Goal: Navigation & Orientation: Find specific page/section

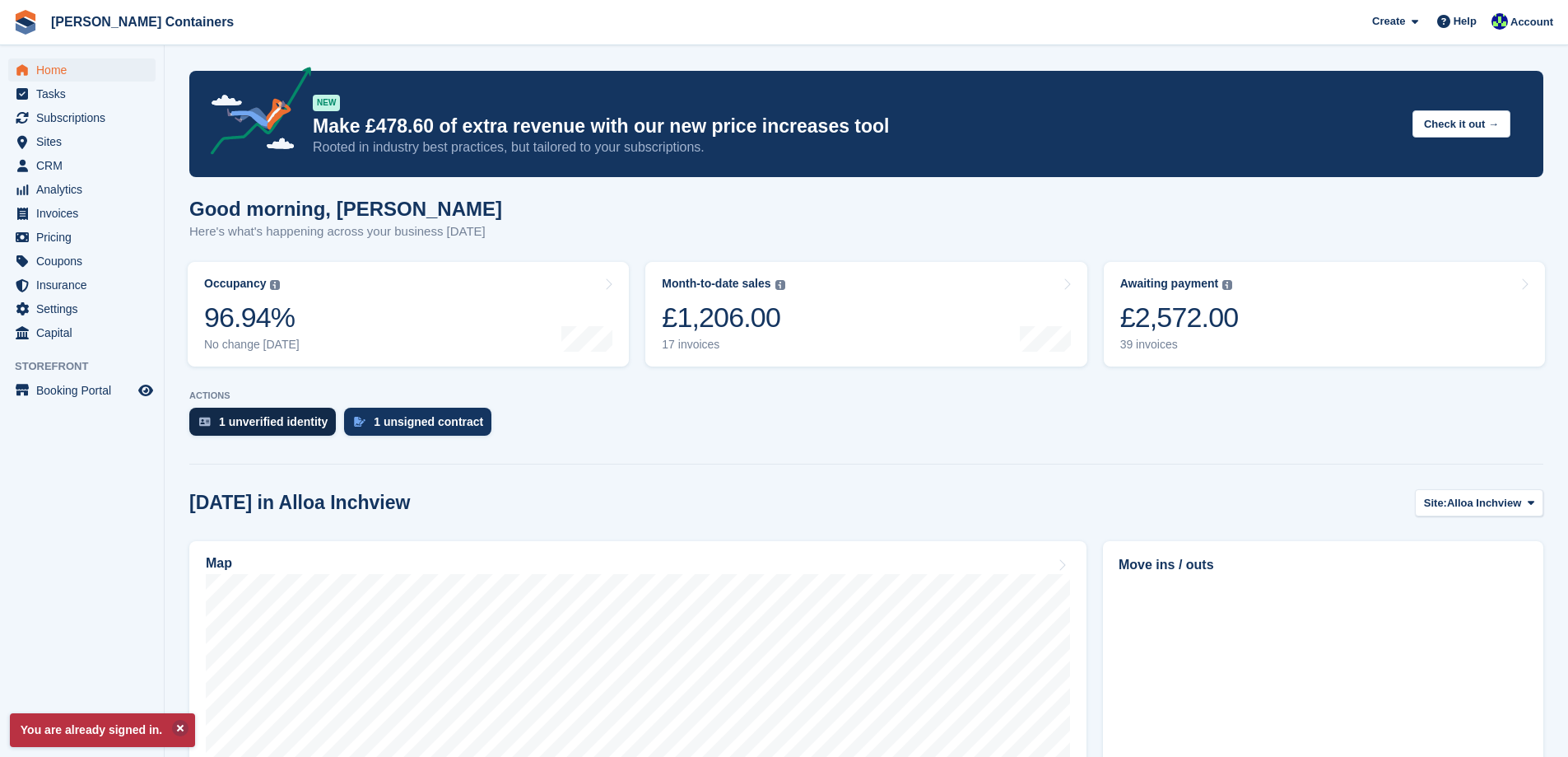
click at [293, 417] on div "1 unverified identity" at bounding box center [273, 422] width 109 height 14
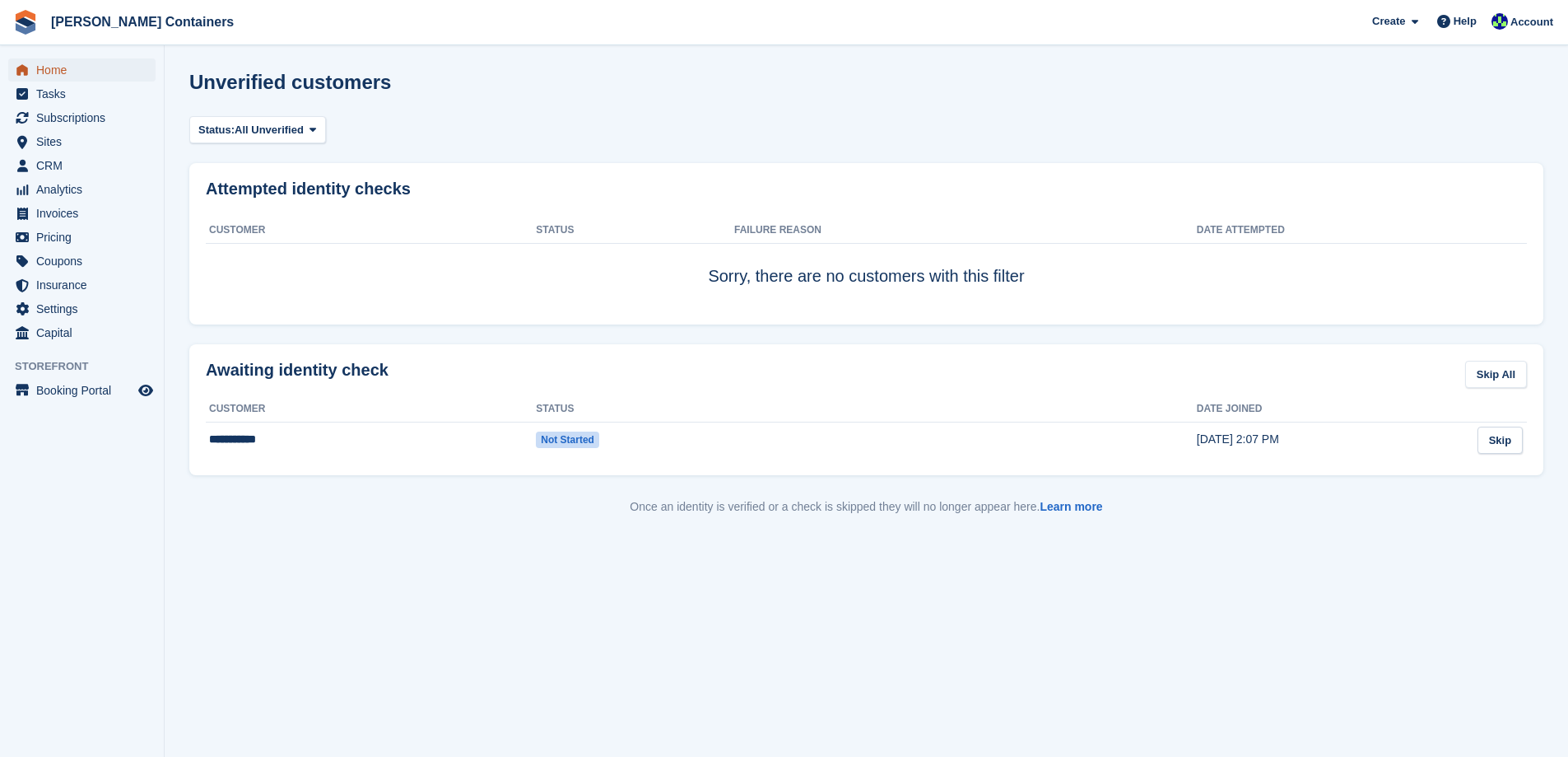
click at [47, 73] on span "Home" at bounding box center [85, 69] width 99 height 23
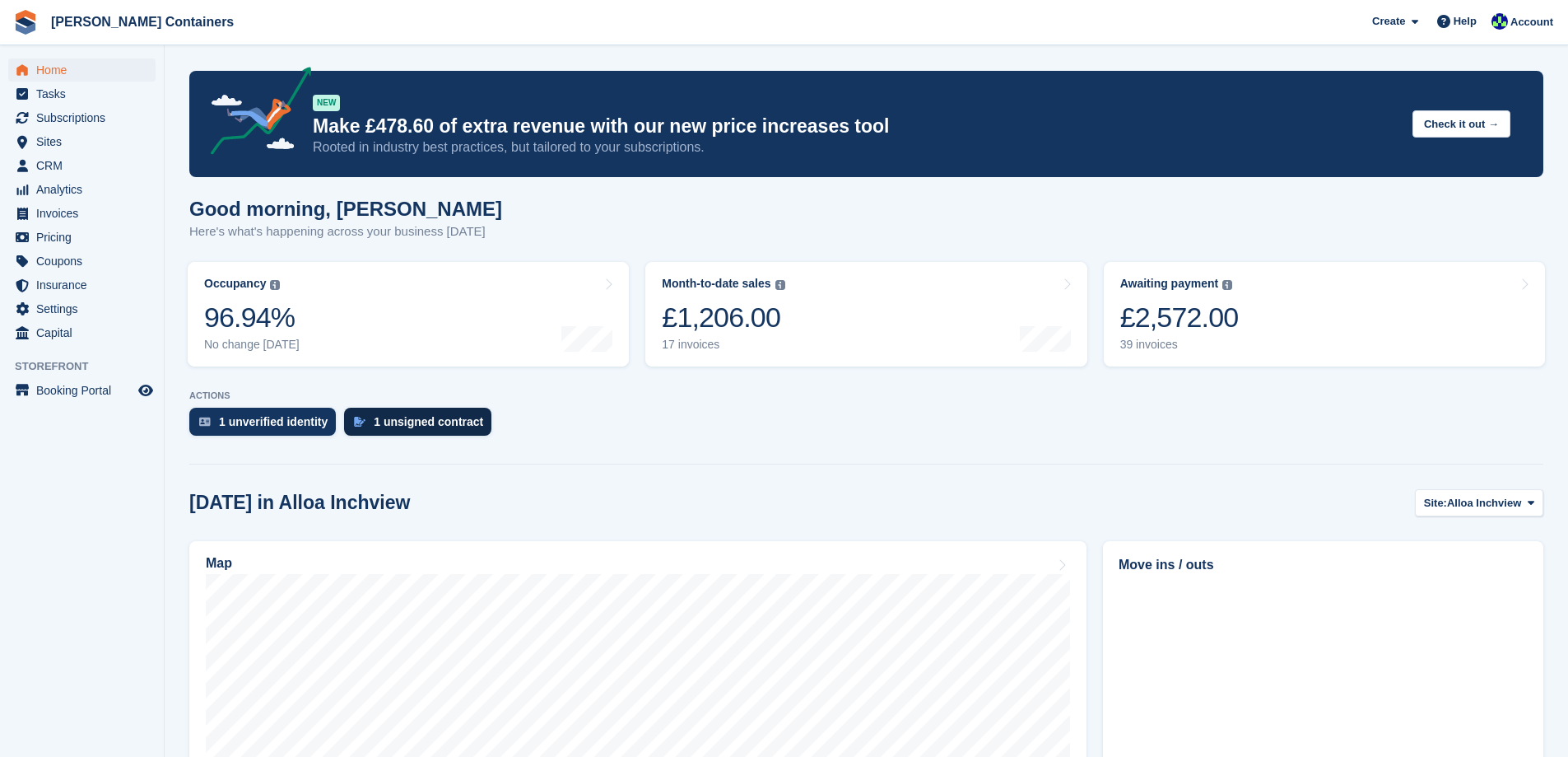
click at [395, 427] on div "1 unsigned contract" at bounding box center [429, 422] width 110 height 14
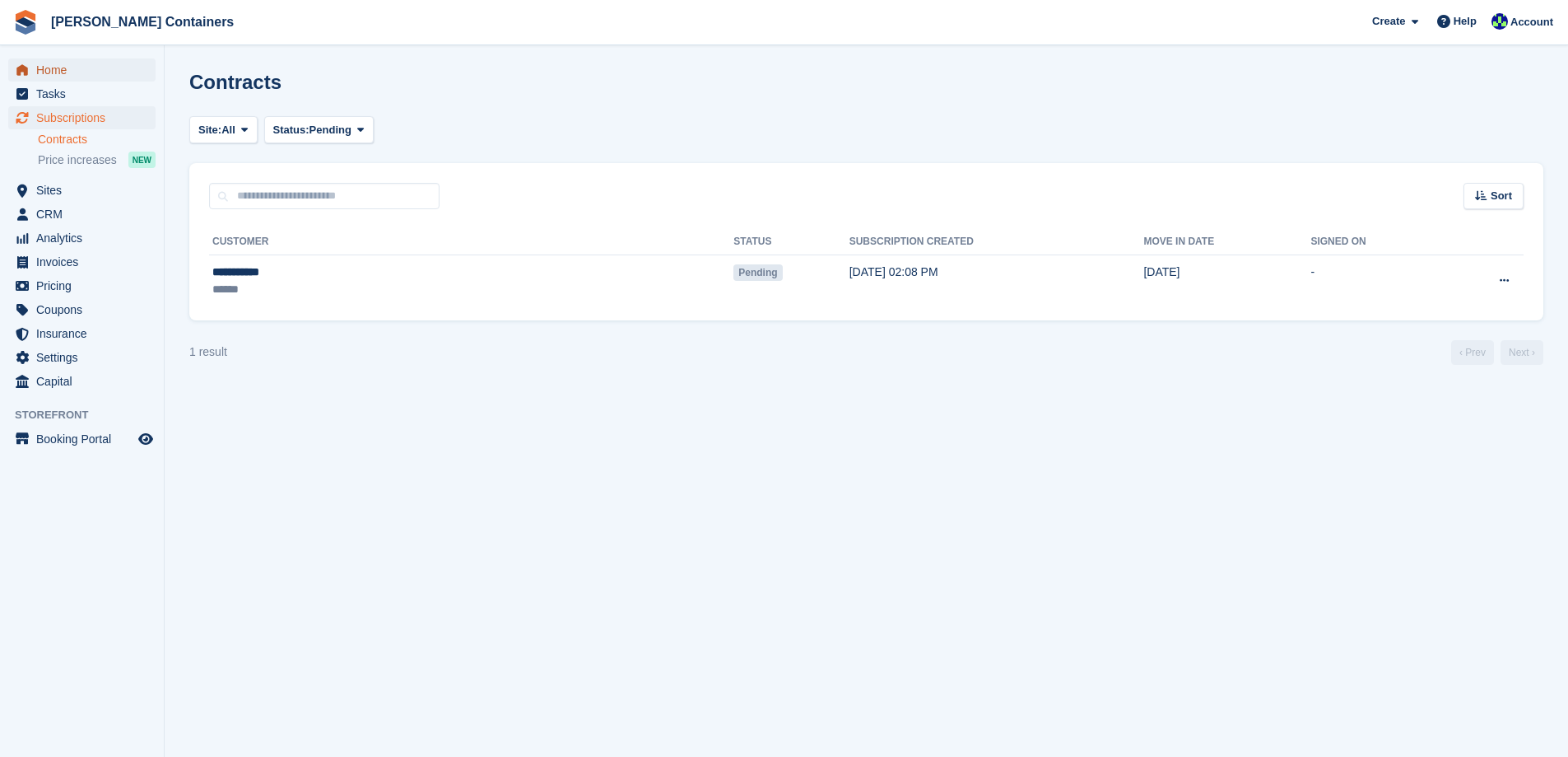
click at [40, 78] on span "Home" at bounding box center [85, 69] width 99 height 23
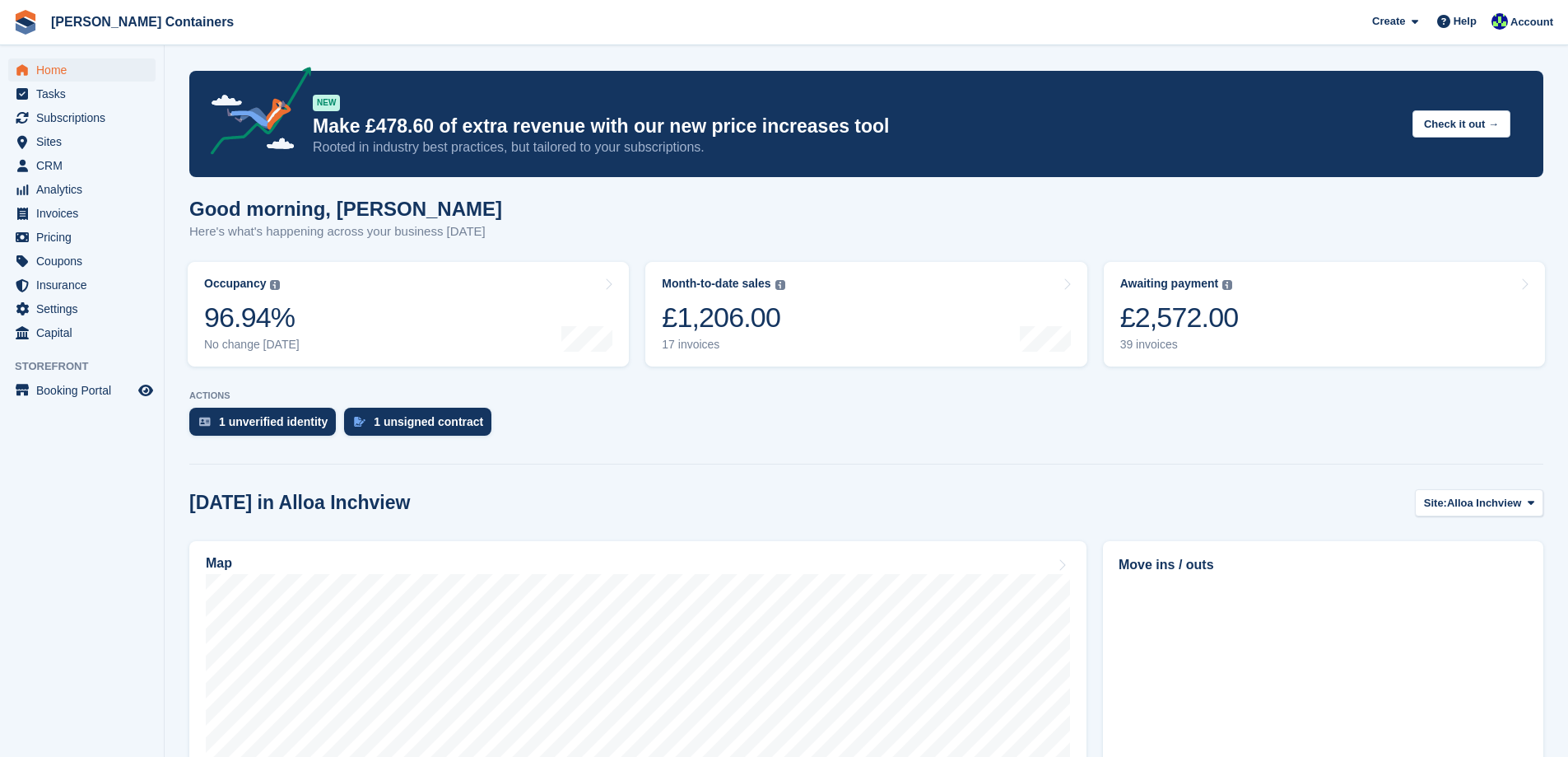
scroll to position [165, 0]
